Goal: Feedback & Contribution: Leave review/rating

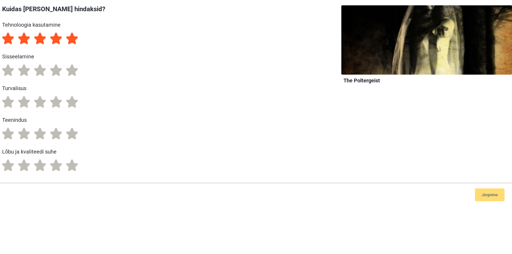
click at [72, 38] on label "5" at bounding box center [72, 39] width 12 height 12
radio input "true"
click at [73, 73] on label "5" at bounding box center [72, 70] width 12 height 12
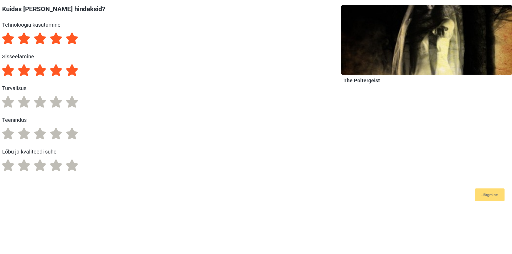
radio input "true"
click at [74, 110] on div "5 4 3 2 1" at bounding box center [149, 105] width 299 height 18
click at [74, 103] on label "5" at bounding box center [72, 102] width 12 height 12
radio input "true"
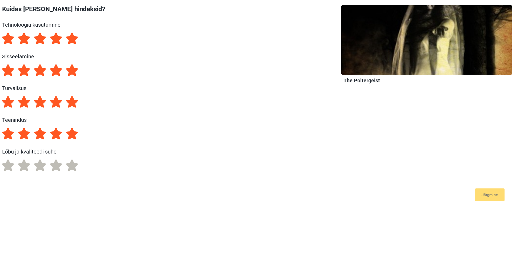
click at [74, 129] on label "5" at bounding box center [72, 134] width 12 height 12
radio input "true"
click at [71, 168] on label "5" at bounding box center [72, 165] width 12 height 12
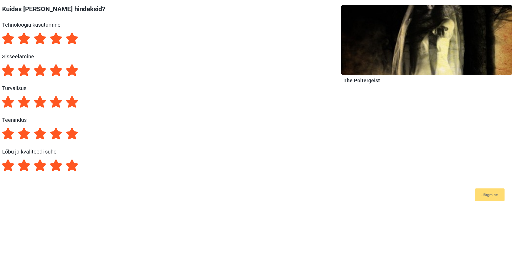
radio input "true"
click at [484, 196] on button "Järgmine" at bounding box center [490, 195] width 30 height 13
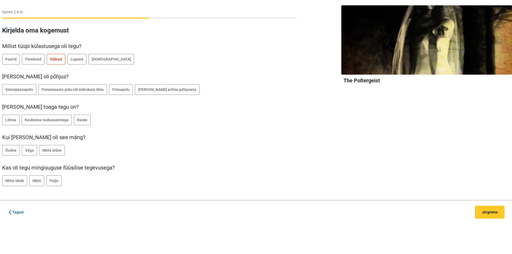
click at [58, 58] on span "Sõbrad" at bounding box center [56, 59] width 12 height 4
click at [63, 89] on span "Poissmeeste pidu või tüdrukute õhtu" at bounding box center [73, 89] width 62 height 4
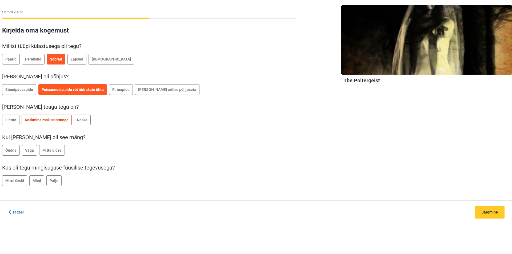
click at [55, 120] on span "Keskmine raskusastmega" at bounding box center [47, 120] width 44 height 4
click at [50, 155] on label "Mitte üldse" at bounding box center [52, 150] width 26 height 11
click at [54, 179] on span "Palju" at bounding box center [54, 181] width 9 height 4
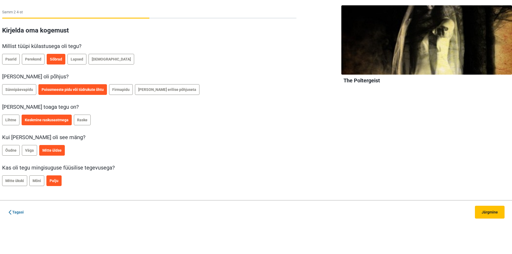
click at [488, 216] on button "Järgmine" at bounding box center [490, 212] width 30 height 13
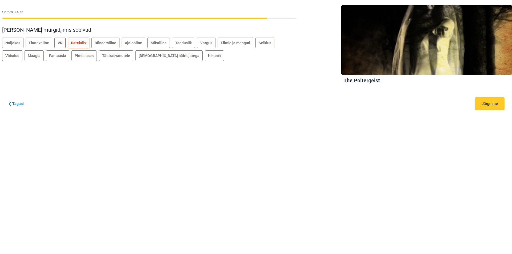
click at [75, 43] on span "Detektiiv" at bounding box center [78, 43] width 15 height 4
click at [75, 55] on span "Pimeduses" at bounding box center [84, 56] width 19 height 4
click at [102, 55] on span "Täiskasvanutele" at bounding box center [116, 56] width 28 height 4
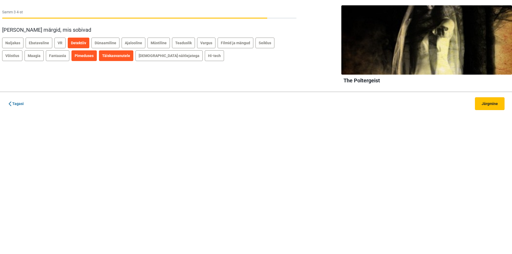
click at [498, 107] on button "Järgmine" at bounding box center [490, 103] width 30 height 13
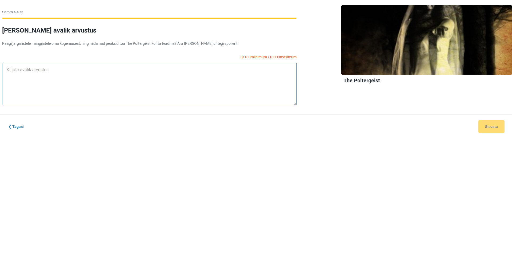
click at [135, 87] on textarea at bounding box center [149, 84] width 294 height 43
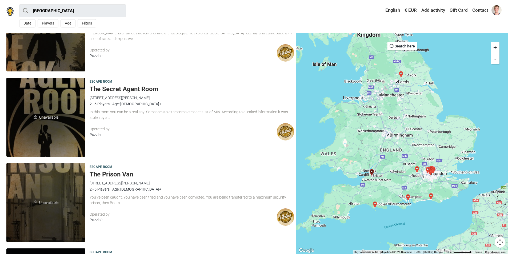
scroll to position [373, 0]
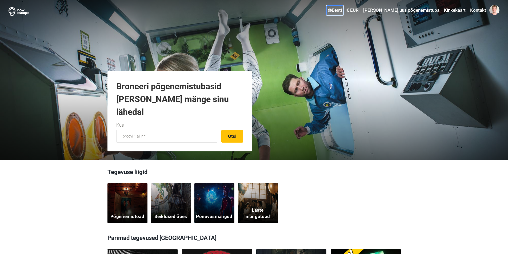
click at [343, 10] on link "Eesti" at bounding box center [335, 11] width 17 height 10
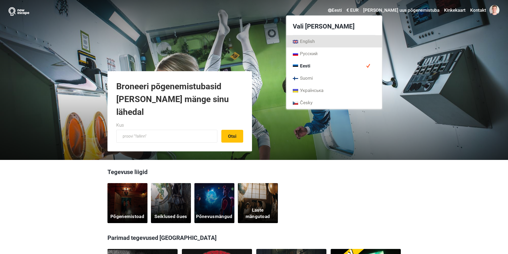
click at [337, 45] on link "English" at bounding box center [333, 41] width 95 height 12
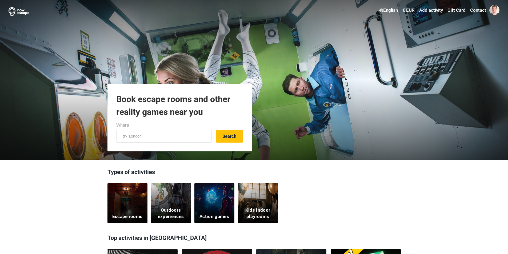
click at [125, 5] on div "English Select your language English Русский Eesti Suomi Українська Česky € EUR…" at bounding box center [254, 80] width 508 height 160
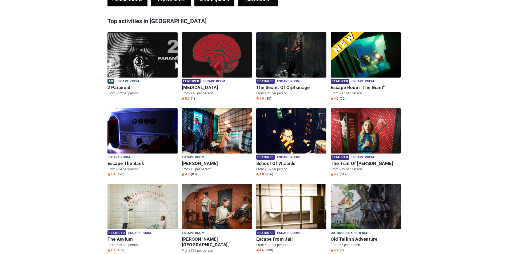
scroll to position [187, 0]
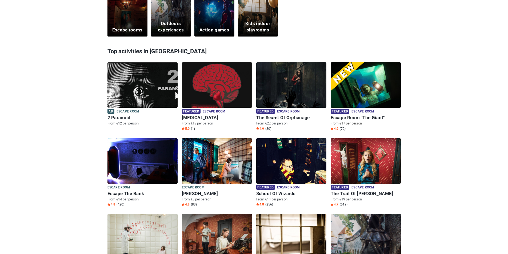
click at [359, 92] on img at bounding box center [366, 88] width 70 height 52
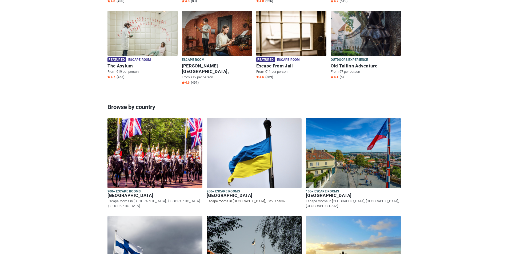
scroll to position [400, 0]
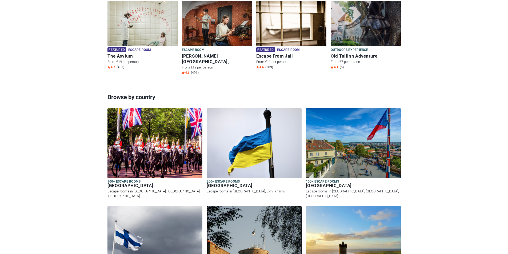
click at [158, 157] on img at bounding box center [154, 143] width 95 height 70
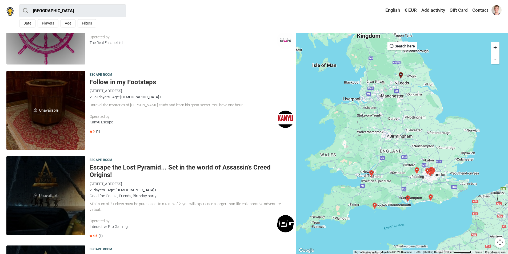
scroll to position [827, 0]
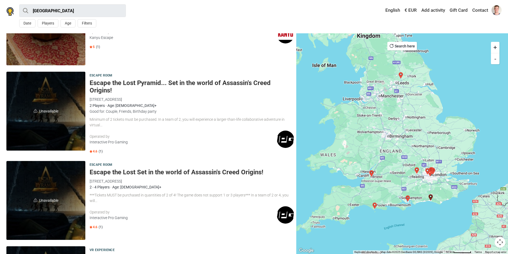
click at [146, 191] on div "Escape room Escape the Lost Set in the world of Assassin's Creed Origins! 60-61…" at bounding box center [192, 200] width 205 height 79
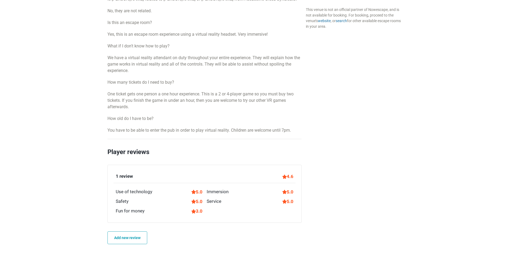
scroll to position [507, 0]
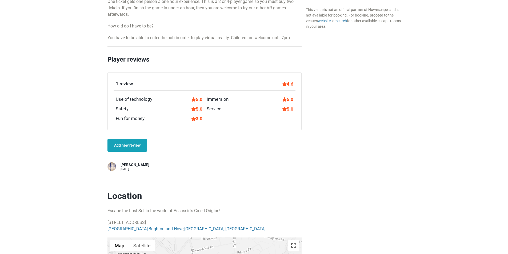
click at [134, 146] on link "Add new review" at bounding box center [127, 145] width 40 height 13
